Goal: Browse casually

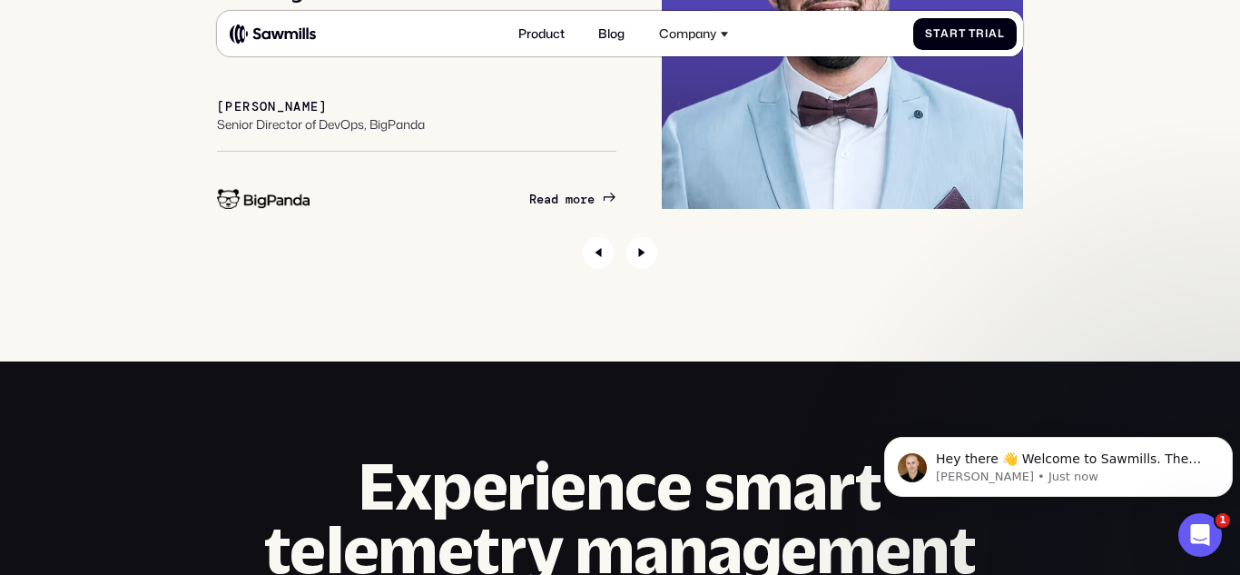
scroll to position [5255, 0]
